Goal: Information Seeking & Learning: Learn about a topic

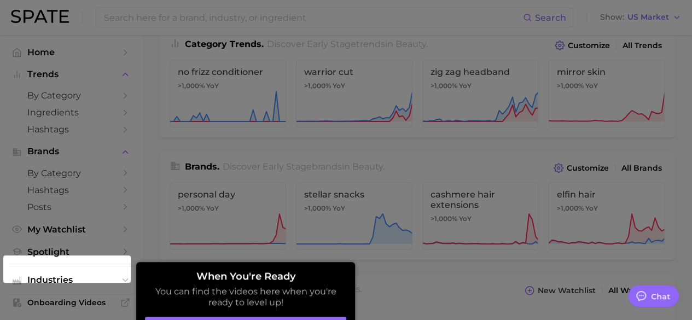
scroll to position [157, 0]
click at [291, 310] on aside "When You're Ready You can find the videos here when you're ready to level up! G…" at bounding box center [245, 304] width 219 height 84
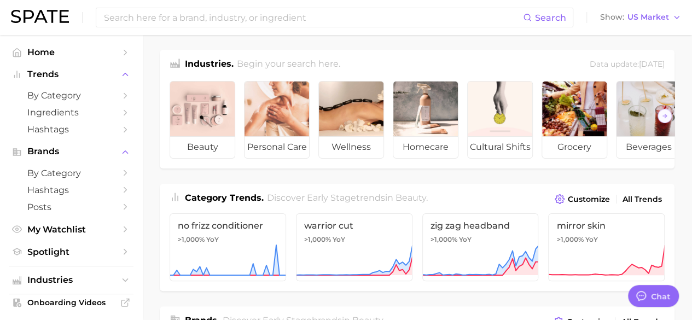
scroll to position [0, 0]
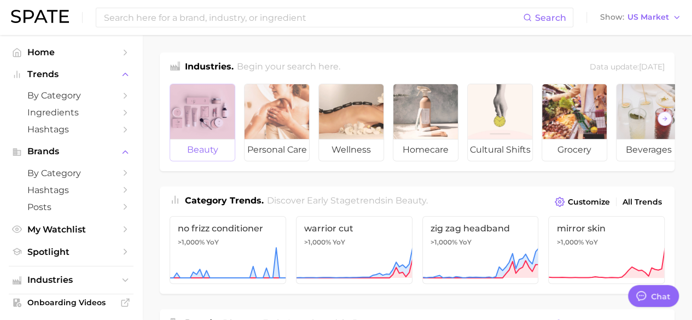
click at [211, 102] on div at bounding box center [202, 111] width 65 height 55
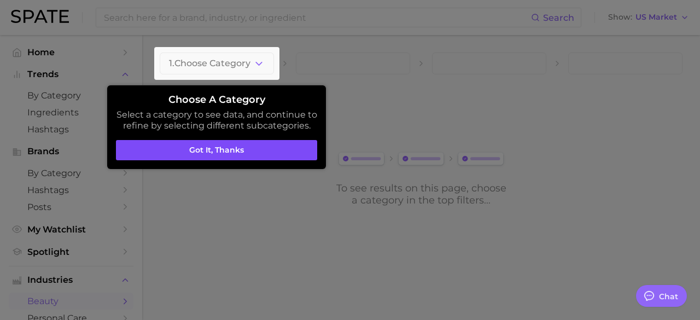
click at [206, 145] on button "Got it, thanks" at bounding box center [216, 150] width 201 height 21
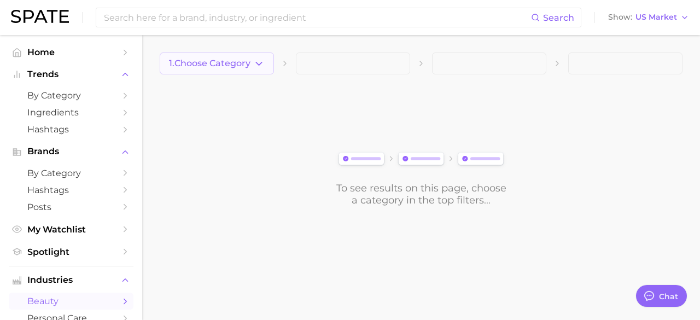
click at [254, 63] on icon "button" at bounding box center [258, 63] width 11 height 11
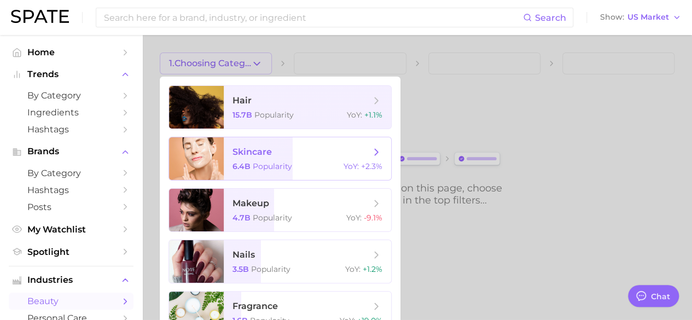
click at [249, 156] on span "skincare" at bounding box center [251, 152] width 39 height 10
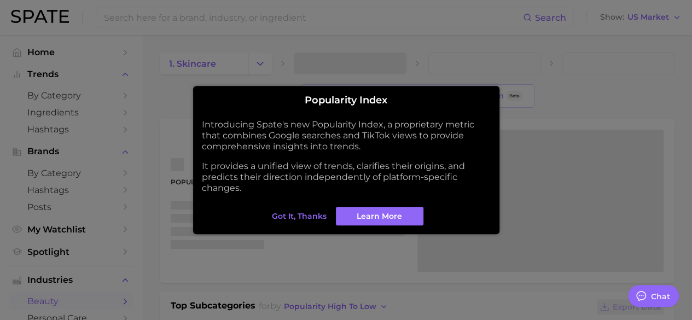
type textarea "x"
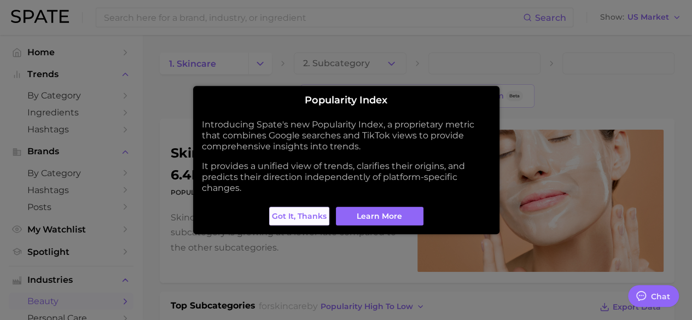
click at [313, 213] on span "Got it, thanks" at bounding box center [299, 216] width 55 height 9
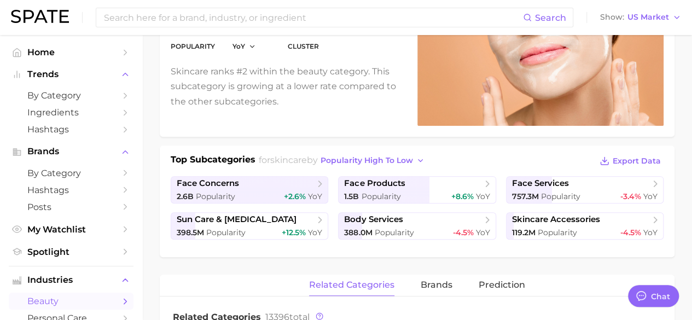
scroll to position [150, 0]
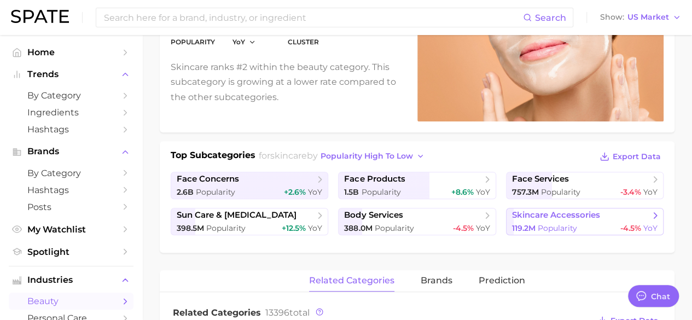
click at [638, 211] on span "skincare accessories" at bounding box center [581, 215] width 138 height 11
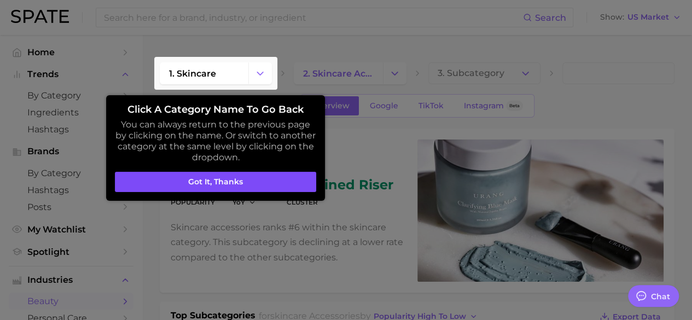
click at [244, 180] on button "Got it, thanks" at bounding box center [215, 182] width 201 height 21
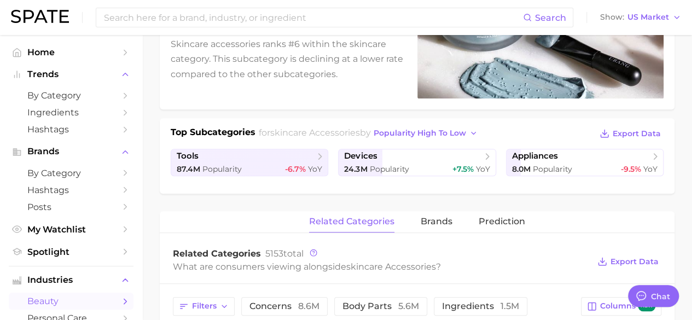
scroll to position [206, 0]
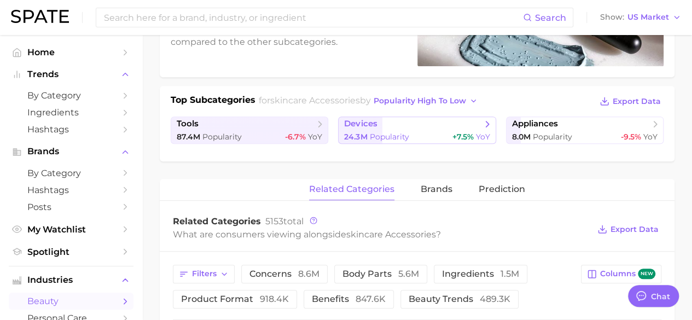
click at [482, 123] on icon at bounding box center [487, 124] width 11 height 11
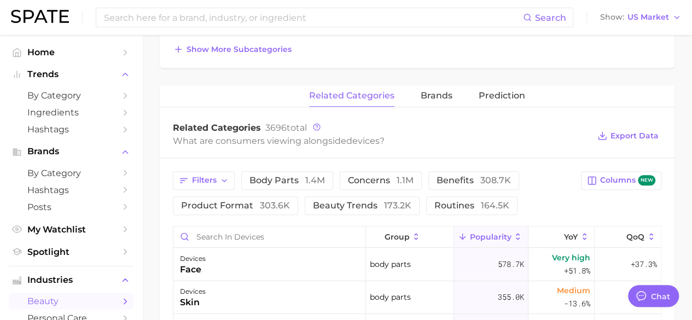
scroll to position [387, 0]
click at [442, 92] on span "brands" at bounding box center [437, 95] width 32 height 10
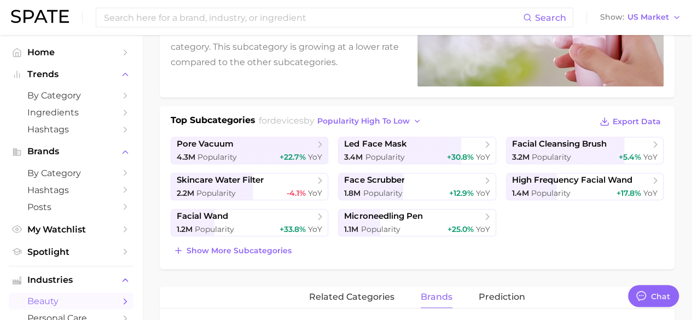
scroll to position [186, 0]
click at [245, 250] on span "Show more subcategories" at bounding box center [239, 250] width 105 height 9
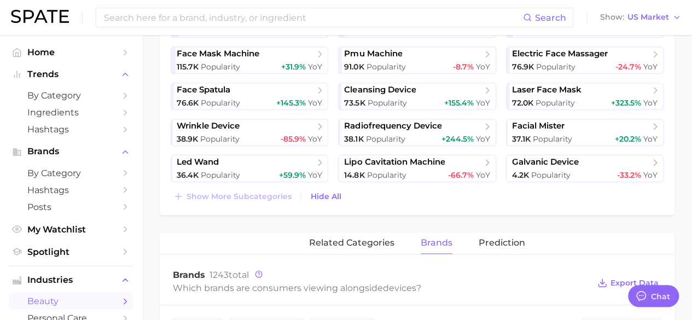
scroll to position [493, 0]
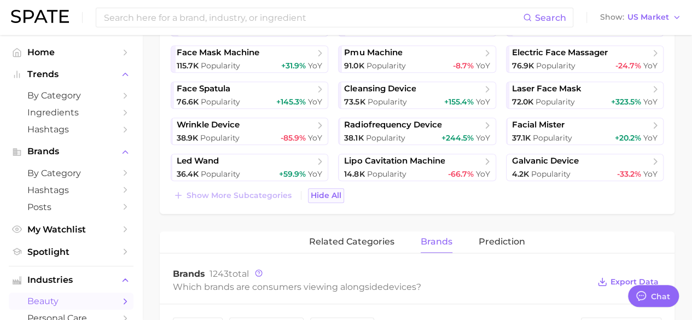
click at [329, 191] on span "Hide All" at bounding box center [326, 195] width 31 height 9
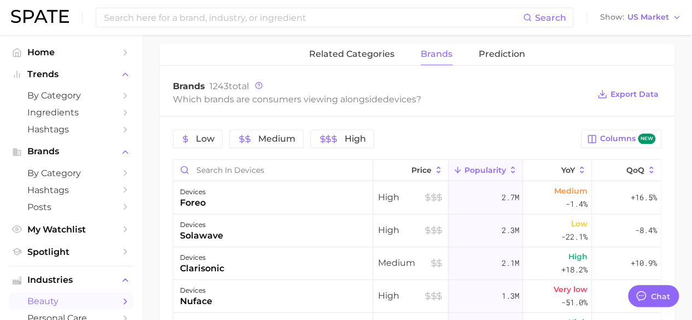
scroll to position [428, 0]
click at [506, 56] on span "Prediction" at bounding box center [502, 55] width 46 height 10
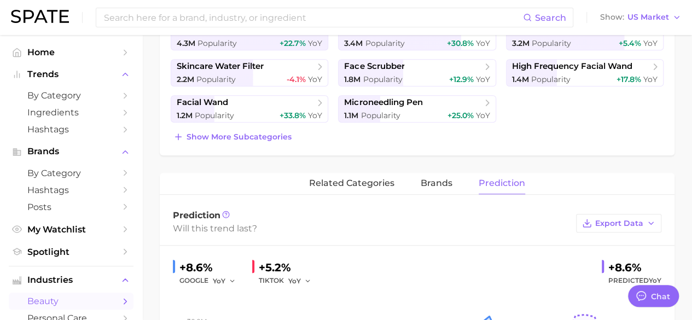
scroll to position [289, 0]
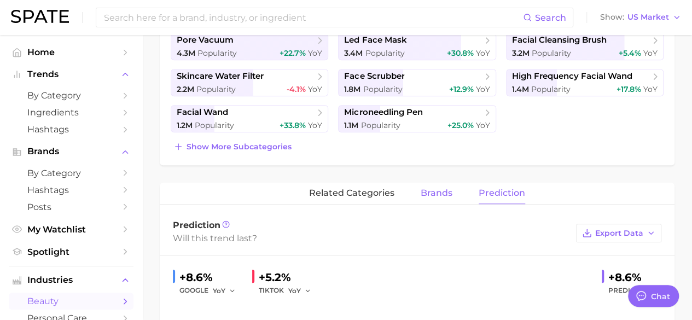
click at [428, 195] on span "brands" at bounding box center [437, 193] width 32 height 10
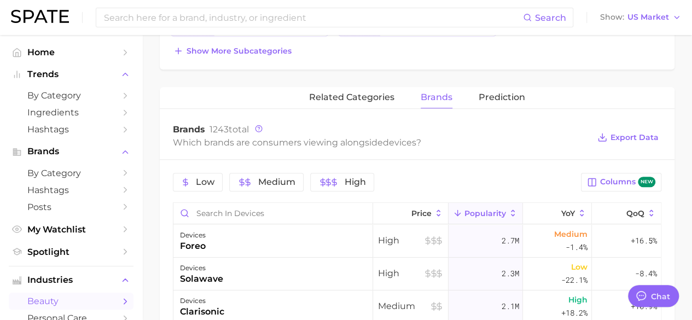
scroll to position [386, 0]
click at [577, 208] on icon at bounding box center [582, 213] width 10 height 10
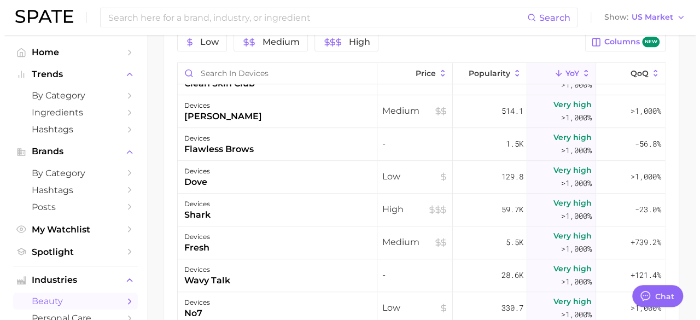
scroll to position [482, 0]
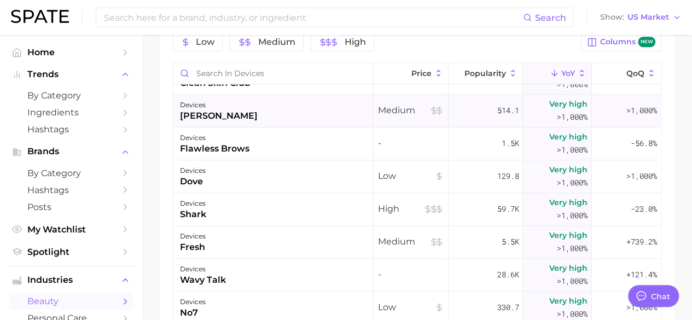
click at [338, 112] on div "devices [PERSON_NAME]" at bounding box center [273, 111] width 200 height 33
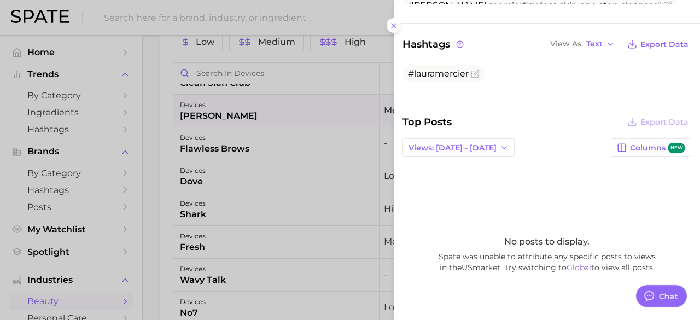
scroll to position [0, 0]
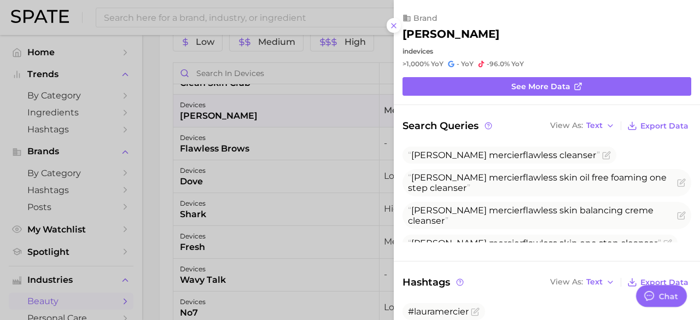
click at [338, 166] on div at bounding box center [350, 160] width 700 height 320
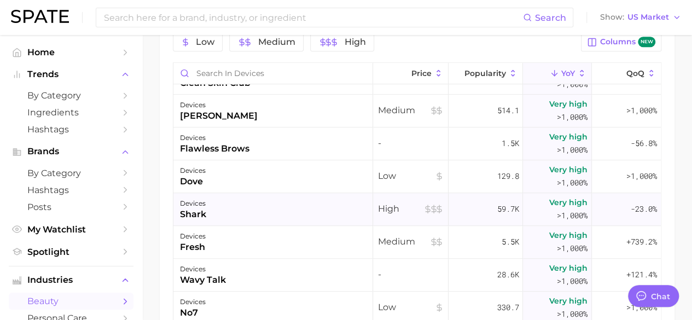
click at [568, 209] on span ">1,000%" at bounding box center [572, 215] width 31 height 13
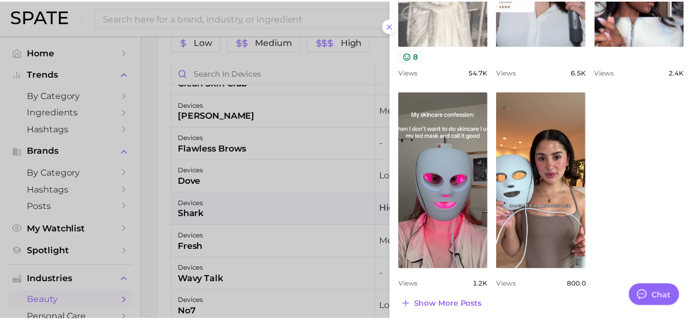
scroll to position [483, 0]
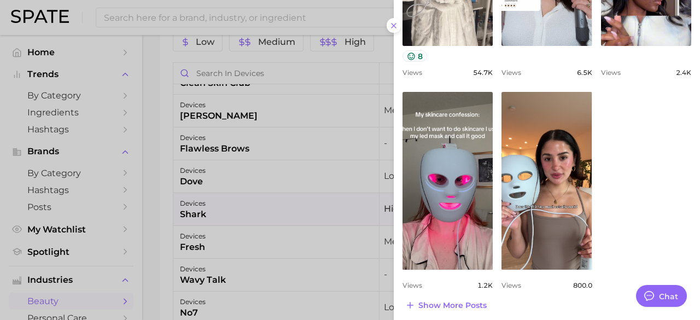
click at [323, 148] on div at bounding box center [350, 160] width 700 height 320
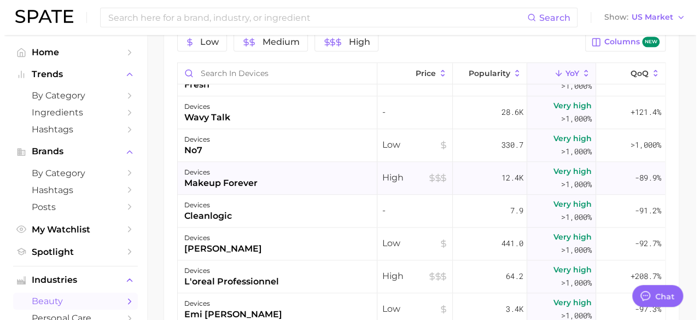
scroll to position [645, 0]
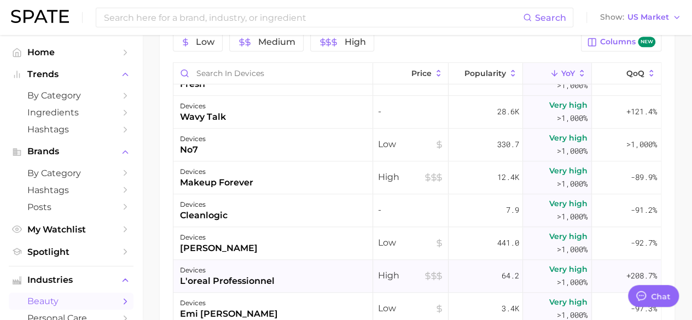
click at [555, 267] on span "Very high" at bounding box center [568, 269] width 38 height 13
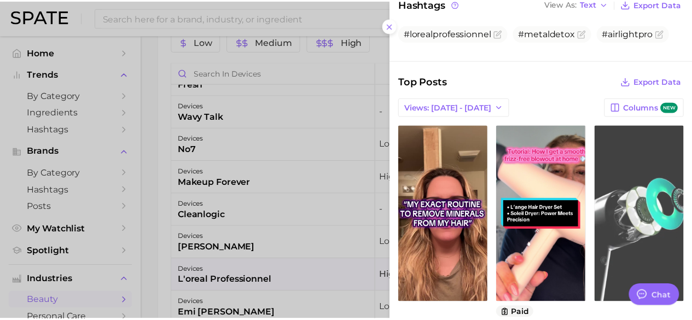
scroll to position [221, 0]
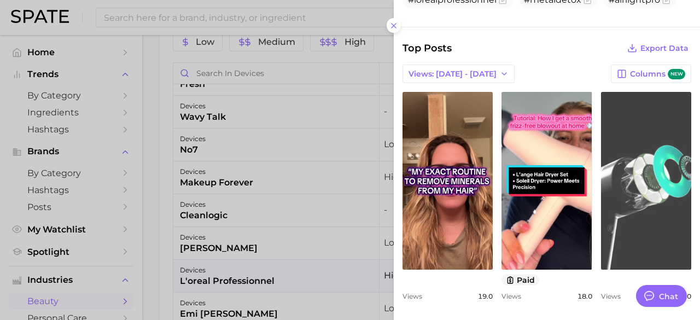
click at [634, 157] on link "view post on TikTok" at bounding box center [646, 181] width 90 height 178
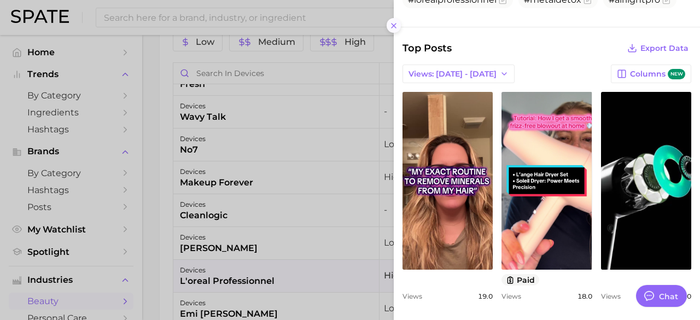
click at [392, 25] on icon at bounding box center [393, 25] width 9 height 9
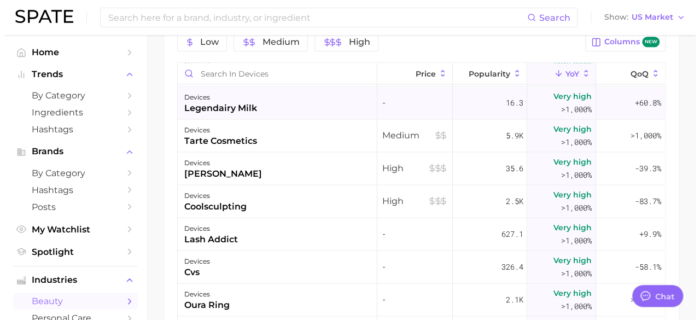
scroll to position [1115, 0]
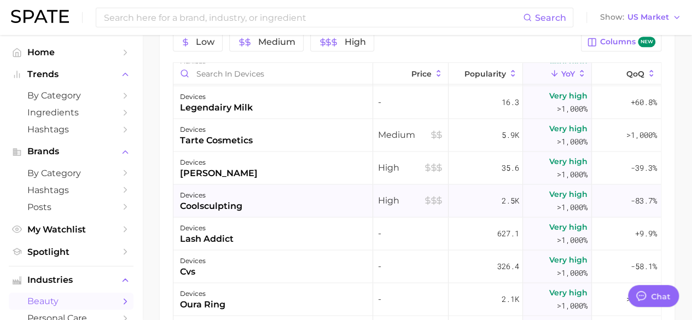
click at [557, 200] on span ">1,000%" at bounding box center [572, 206] width 31 height 13
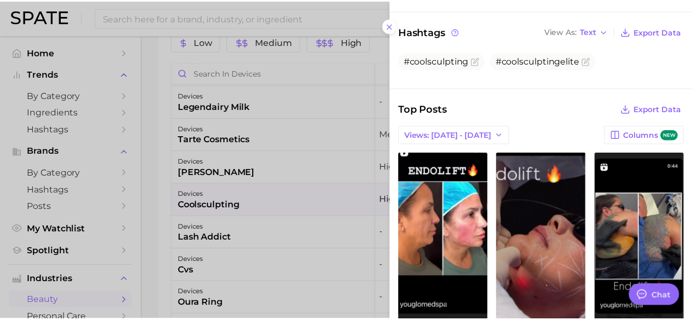
scroll to position [178, 0]
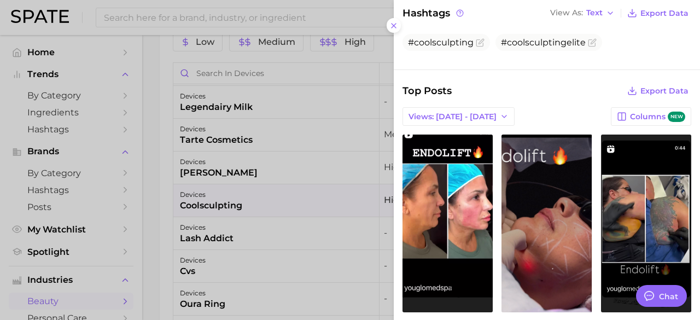
click at [340, 206] on div at bounding box center [350, 160] width 700 height 320
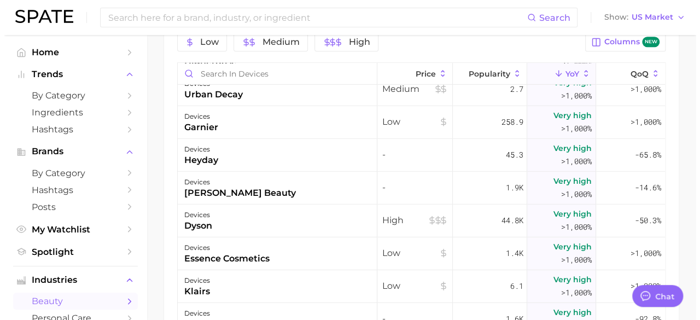
scroll to position [1622, 0]
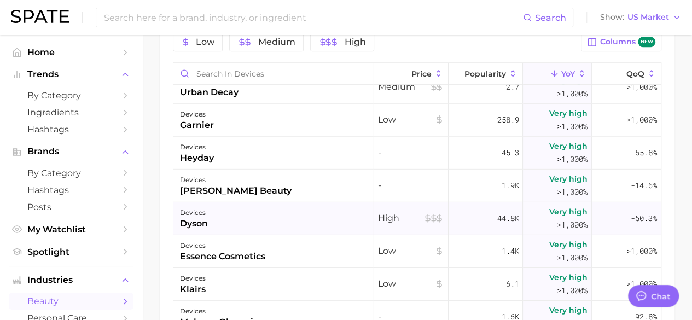
click at [560, 212] on span "Very high" at bounding box center [568, 211] width 38 height 13
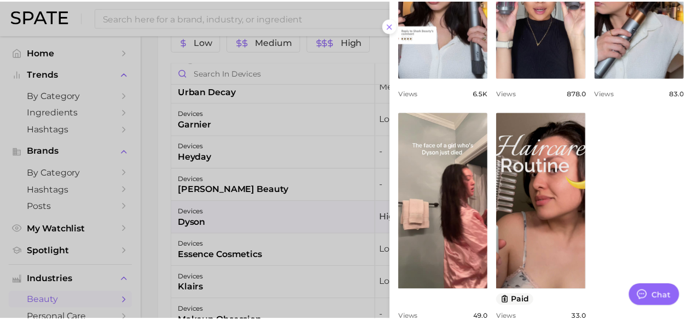
scroll to position [506, 0]
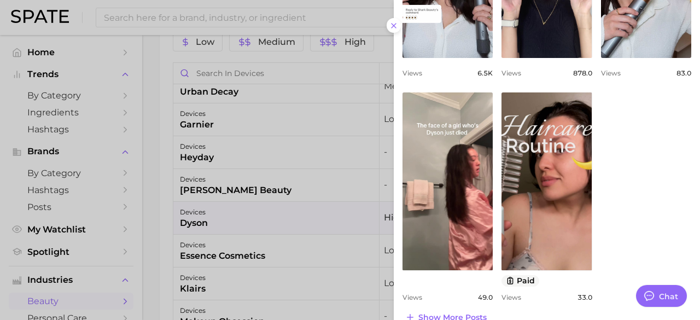
click at [335, 174] on div at bounding box center [350, 160] width 700 height 320
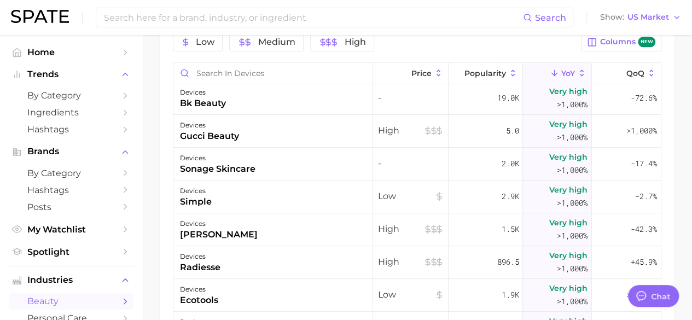
scroll to position [2161, 0]
